Goal: Find specific page/section: Find specific page/section

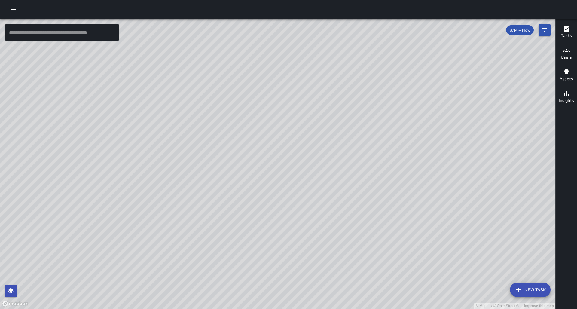
scroll to position [10, 0]
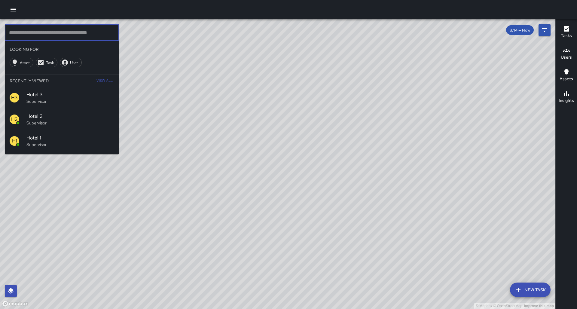
click at [38, 31] on input "text" at bounding box center [62, 32] width 114 height 17
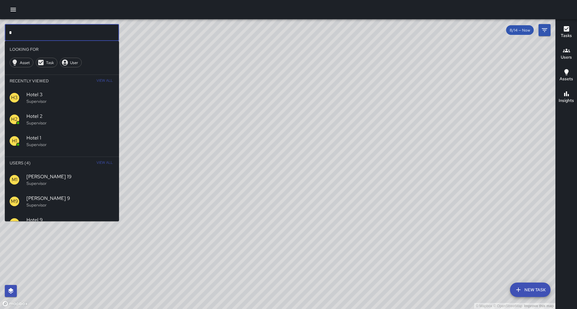
type input "*"
click at [110, 158] on span "View All" at bounding box center [104, 163] width 16 height 10
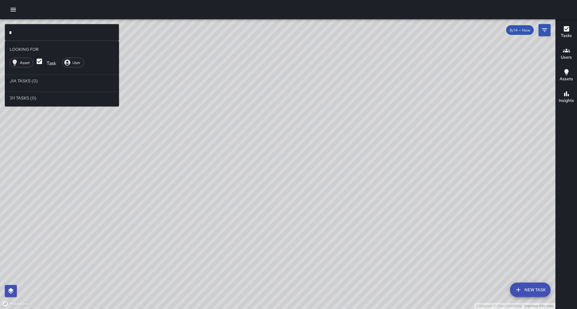
click at [35, 87] on hr at bounding box center [62, 89] width 114 height 5
click at [30, 76] on li "Jia Tasks (0)" at bounding box center [62, 81] width 114 height 12
click at [31, 25] on input "*" at bounding box center [62, 32] width 114 height 17
click at [30, 32] on input "*" at bounding box center [62, 32] width 114 height 17
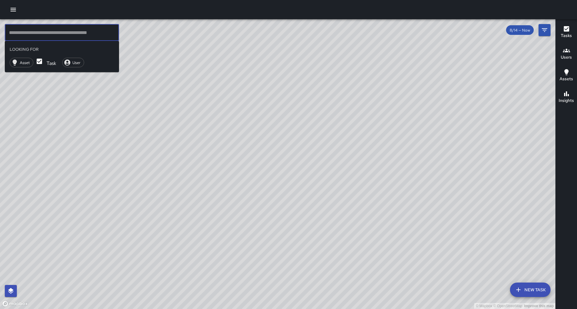
type input "*"
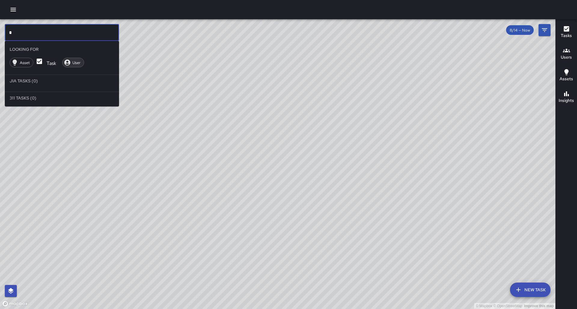
click at [76, 60] on span "User" at bounding box center [76, 62] width 15 height 5
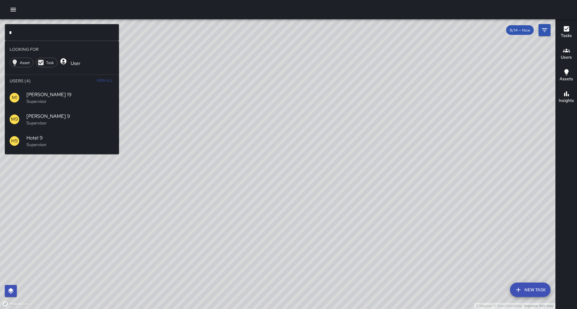
scroll to position [0, 0]
click at [111, 76] on span "View All" at bounding box center [104, 81] width 16 height 10
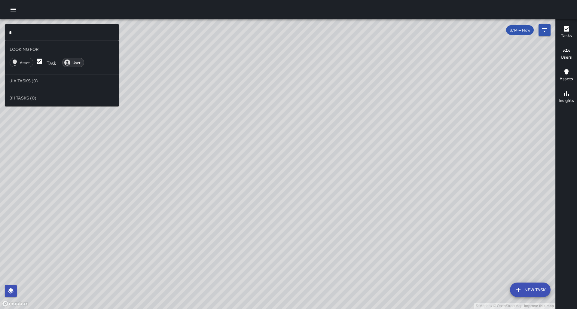
click at [69, 60] on span "User" at bounding box center [76, 62] width 15 height 5
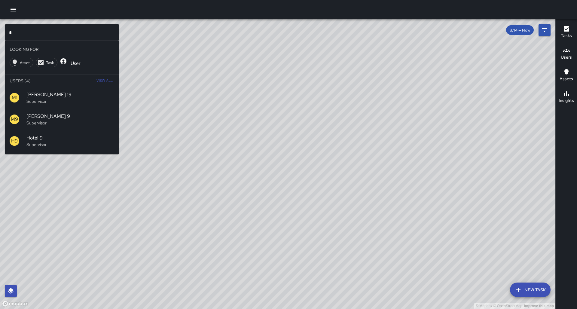
click at [74, 32] on input "*" at bounding box center [62, 32] width 114 height 17
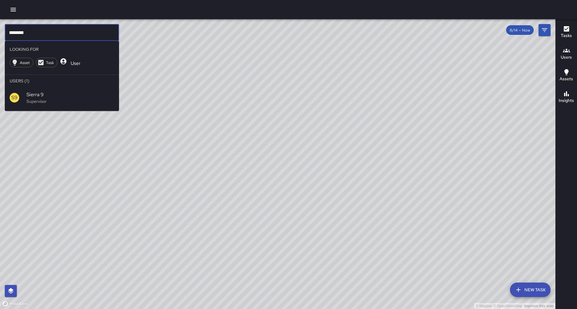
type input "********"
click at [70, 97] on div "S9 Sierra 9 Supervisor" at bounding box center [62, 98] width 114 height 22
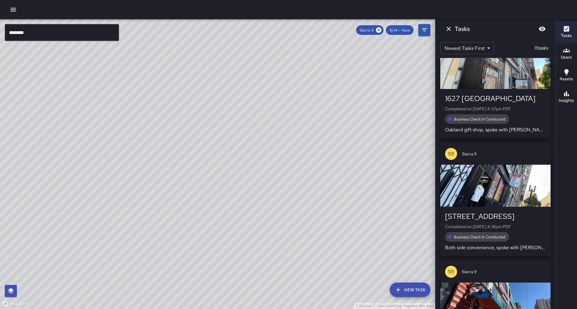
drag, startPoint x: 188, startPoint y: 139, endPoint x: 212, endPoint y: 30, distance: 112.2
click at [219, 0] on html "© Mapbox © OpenStreetMap Improve this map ******** ​ New Task Sierra 9 8/14 — N…" at bounding box center [288, 154] width 577 height 309
drag, startPoint x: 183, startPoint y: 121, endPoint x: 191, endPoint y: 108, distance: 15.6
click at [191, 108] on div "© Mapbox © OpenStreetMap Improve this map" at bounding box center [217, 164] width 435 height 290
